Goal: Information Seeking & Learning: Learn about a topic

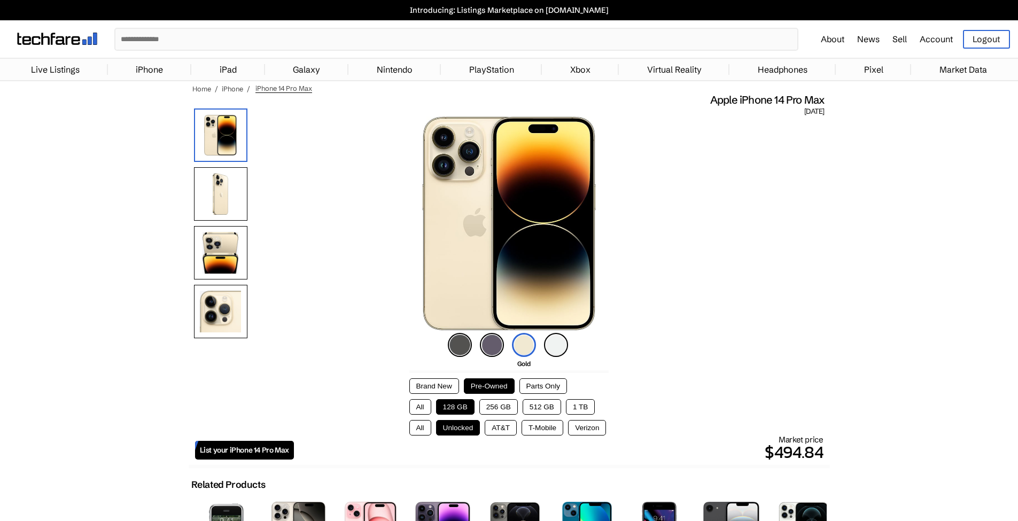
click at [492, 344] on img at bounding box center [492, 345] width 24 height 24
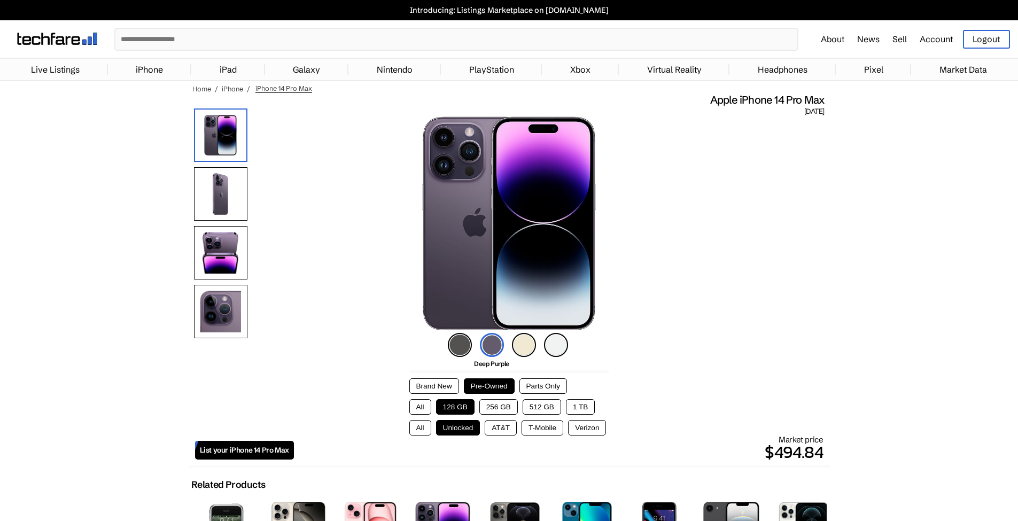
click at [461, 352] on img at bounding box center [460, 345] width 24 height 24
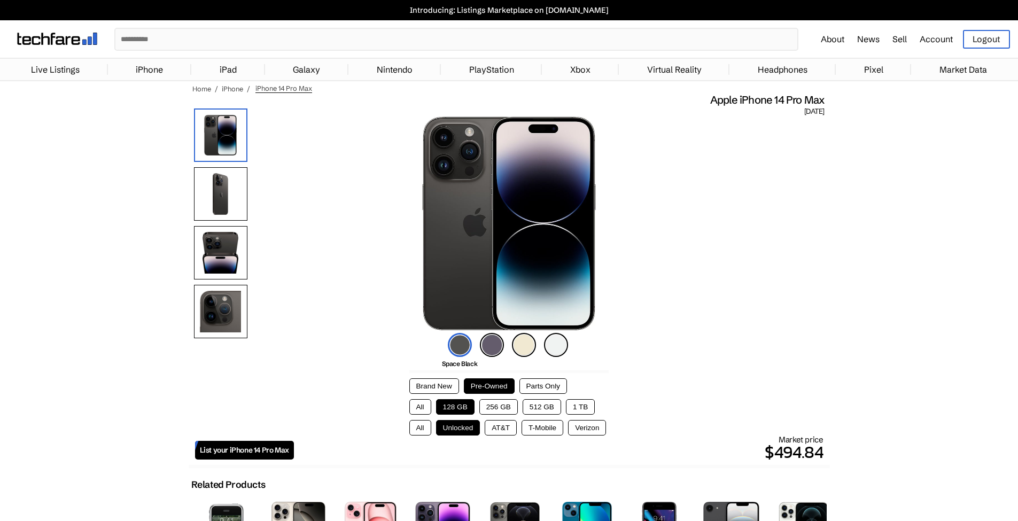
click at [480, 351] on li "Deep Purple" at bounding box center [492, 345] width 24 height 24
